Goal: Share content

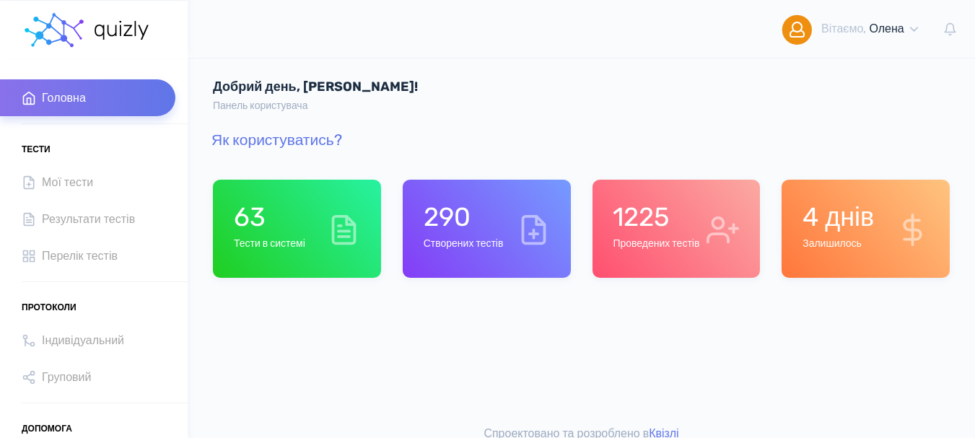
click at [664, 230] on h1 "1225" at bounding box center [655, 216] width 87 height 31
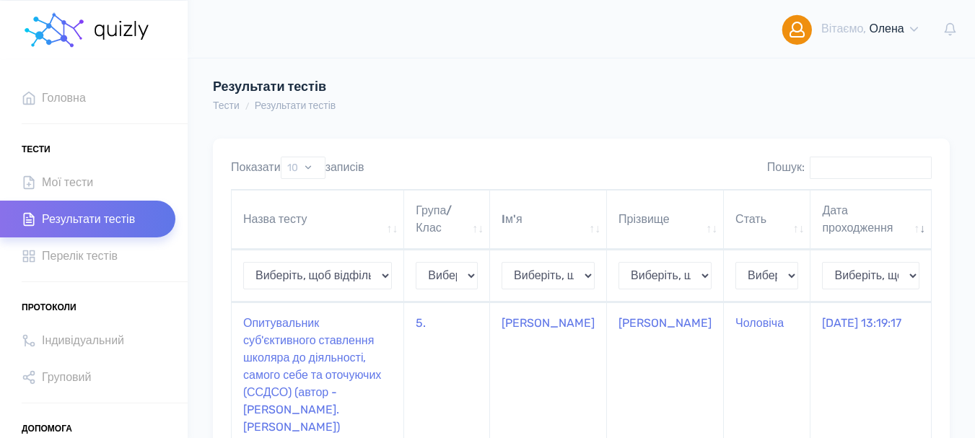
click at [97, 255] on span "Перелік тестів" at bounding box center [80, 255] width 76 height 19
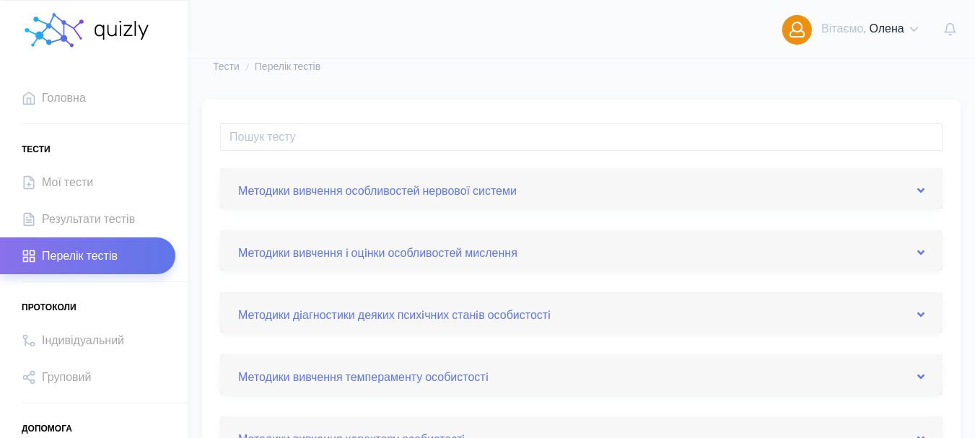
scroll to position [17, 0]
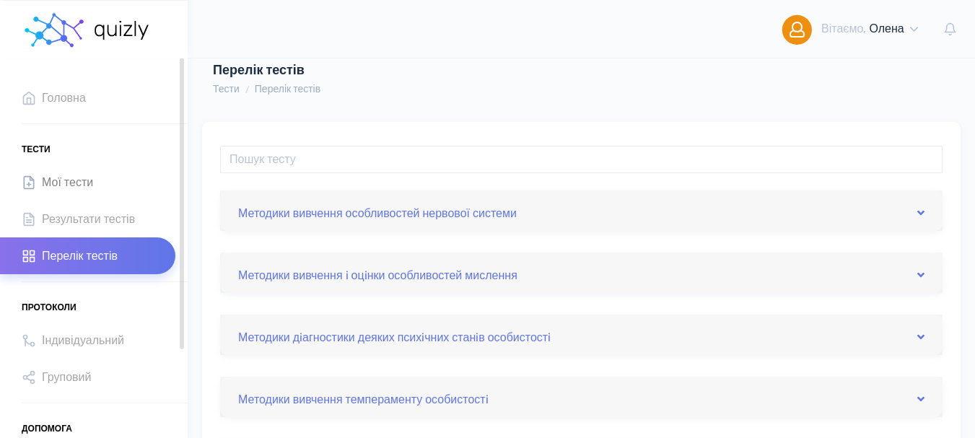
click at [87, 178] on span "Мої тести" at bounding box center [67, 181] width 51 height 19
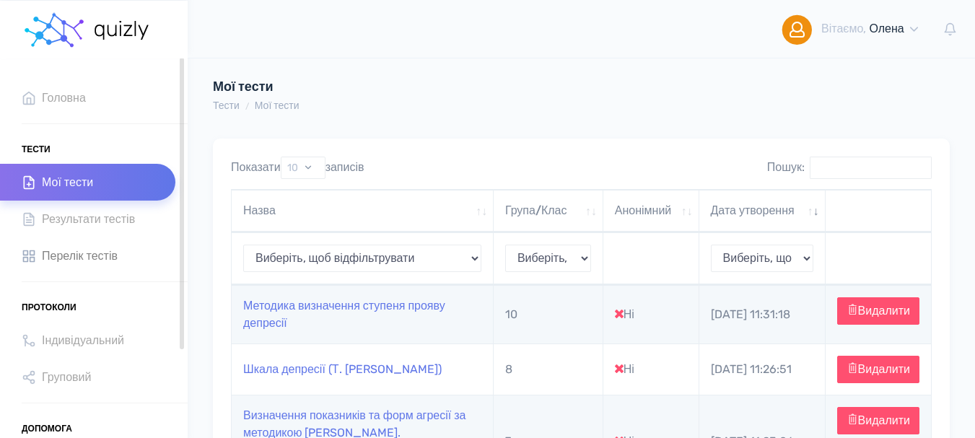
click at [99, 254] on span "Перелік тестів" at bounding box center [80, 255] width 76 height 19
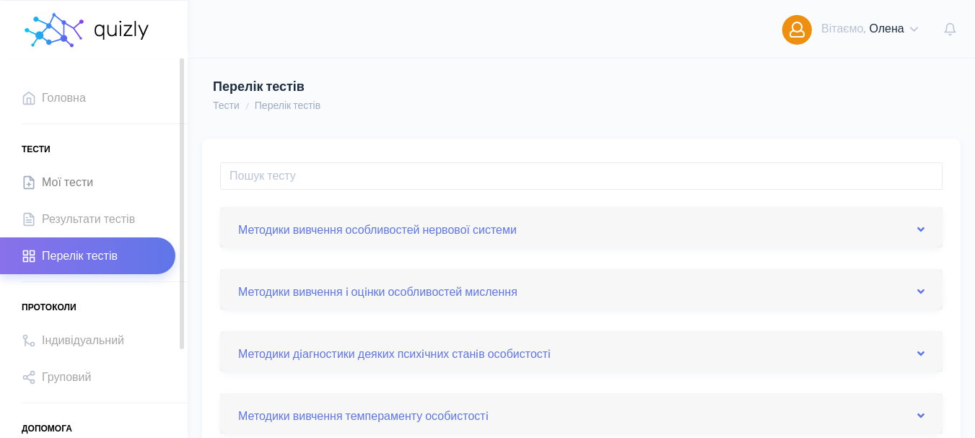
click at [69, 179] on span "Мої тести" at bounding box center [67, 181] width 51 height 19
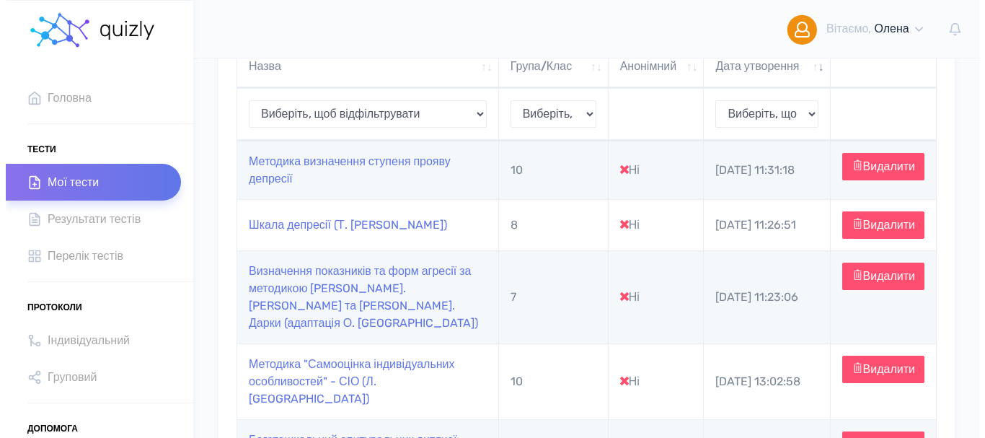
scroll to position [72, 0]
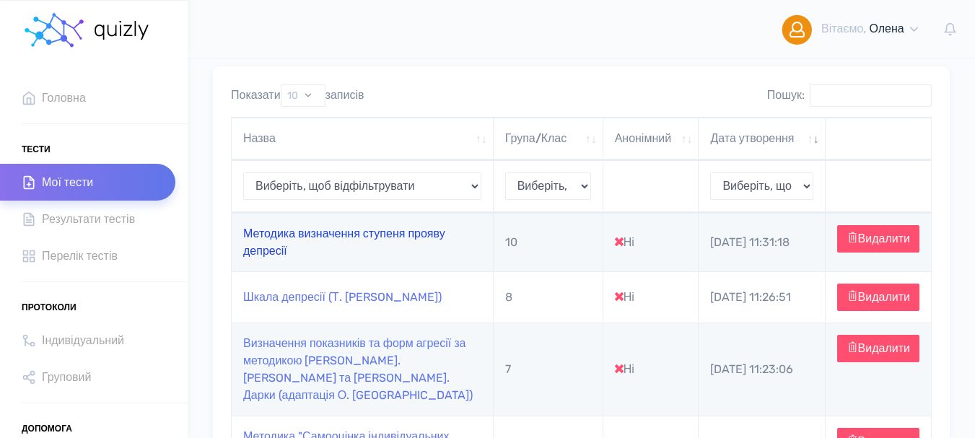
click at [263, 250] on link "Методика визначення ступеня прояву депресії" at bounding box center [344, 241] width 202 height 31
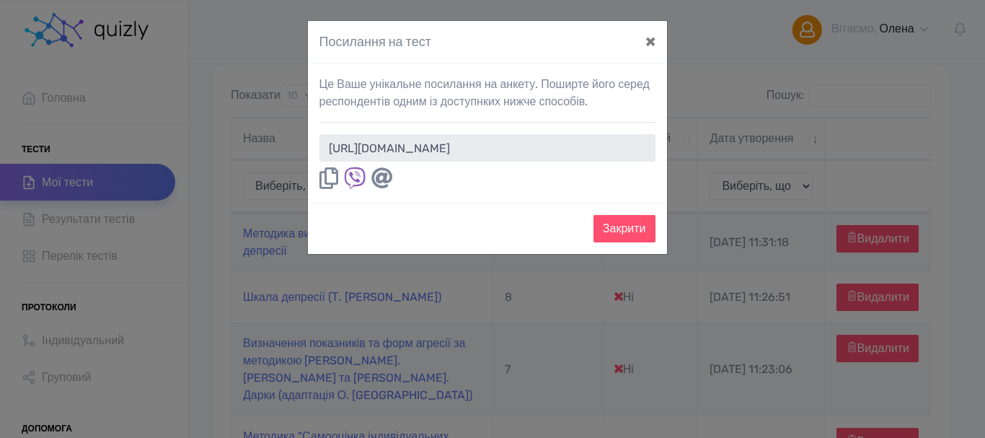
click at [326, 182] on icon at bounding box center [329, 178] width 19 height 22
click at [648, 41] on button "×" at bounding box center [650, 41] width 33 height 40
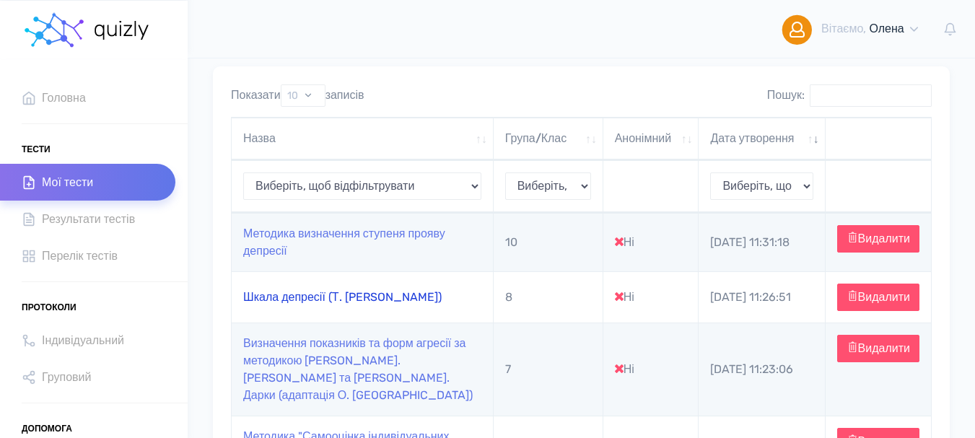
click at [307, 304] on link "Шкала депресії (Т. [PERSON_NAME])" at bounding box center [342, 297] width 198 height 14
type input "[URL][DOMAIN_NAME]"
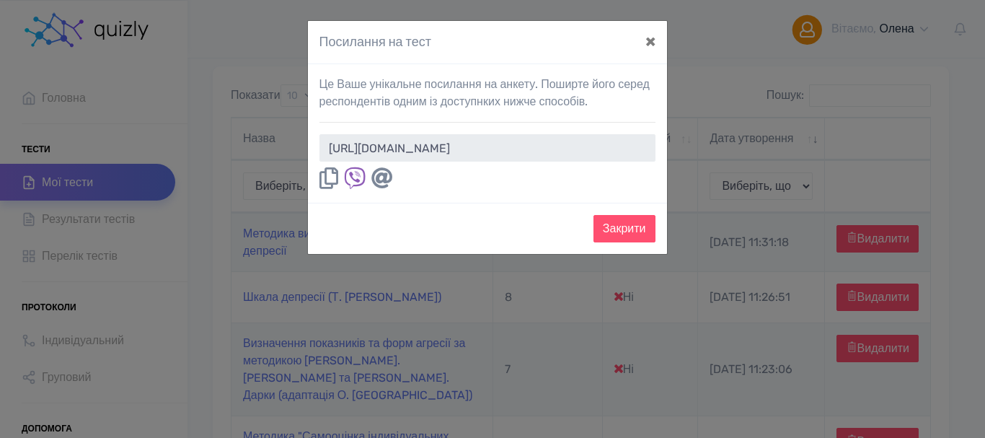
click at [321, 172] on icon at bounding box center [329, 178] width 19 height 22
click at [325, 180] on icon at bounding box center [329, 178] width 19 height 22
